Goal: Information Seeking & Learning: Understand process/instructions

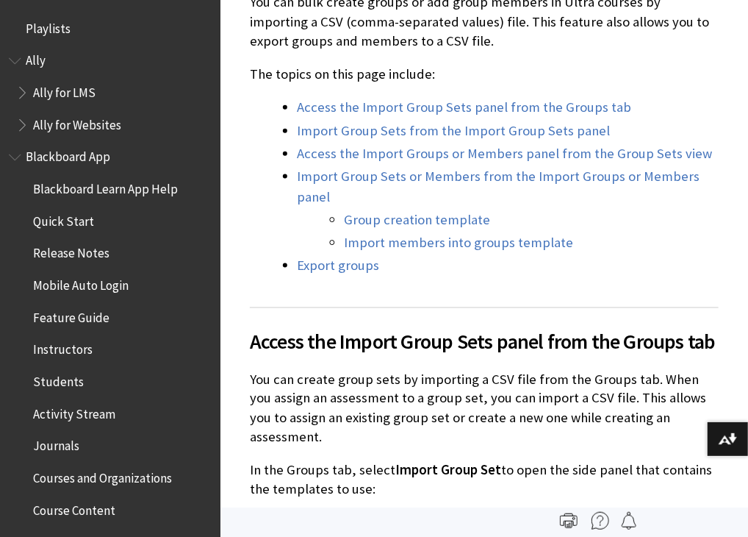
scroll to position [2602, 0]
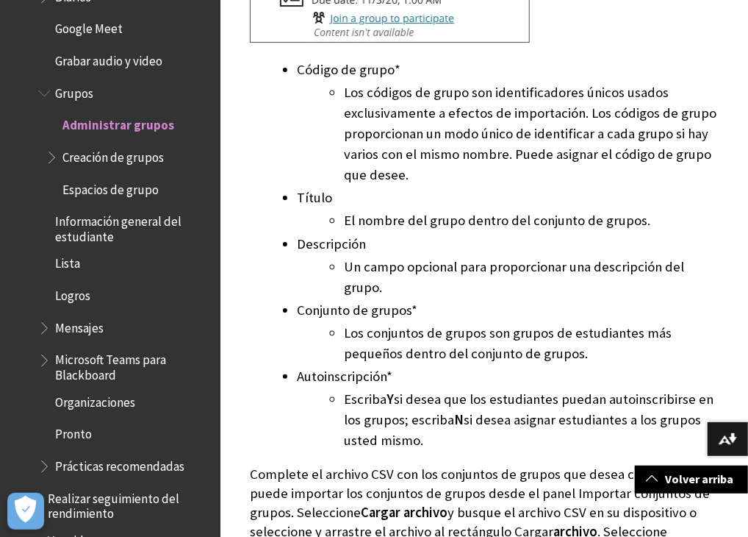
scroll to position [2247, 0]
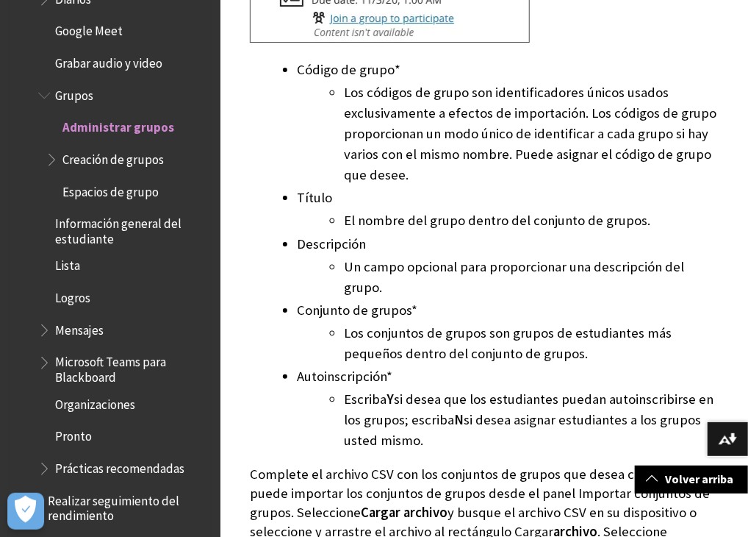
click at [146, 147] on span "Creación de grupos" at bounding box center [112, 157] width 101 height 20
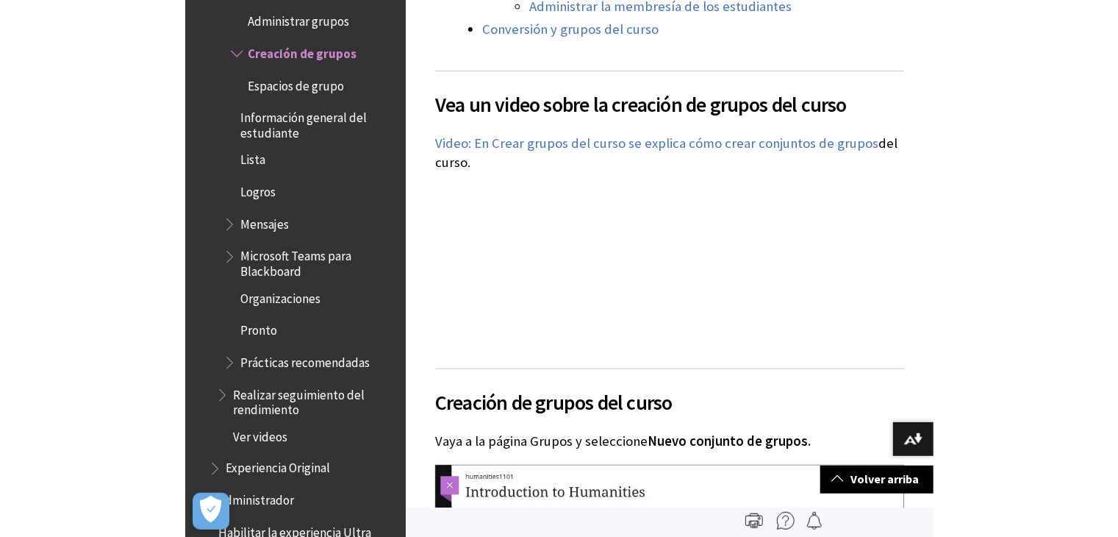
scroll to position [1788, 0]
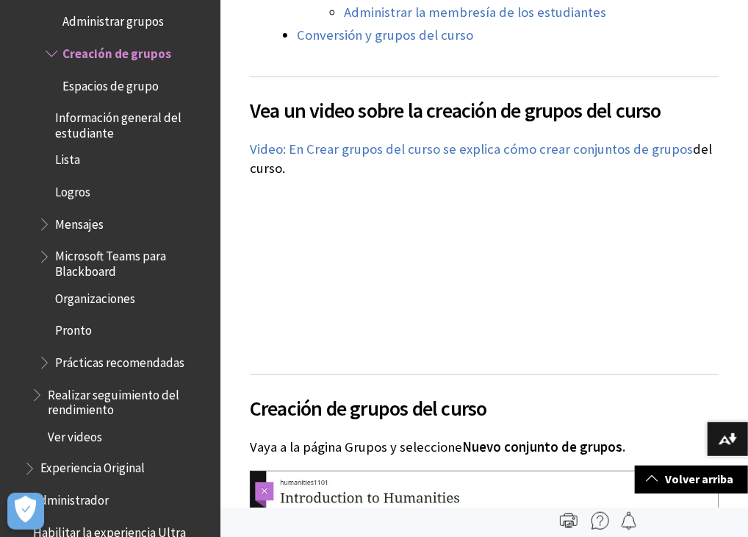
drag, startPoint x: 661, startPoint y: 333, endPoint x: 661, endPoint y: 323, distance: 10.3
click at [661, 333] on div "Vea un video sobre la creación de grupos del curso El siguiente video narrado p…" at bounding box center [484, 216] width 469 height 280
